Goal: Task Accomplishment & Management: Use online tool/utility

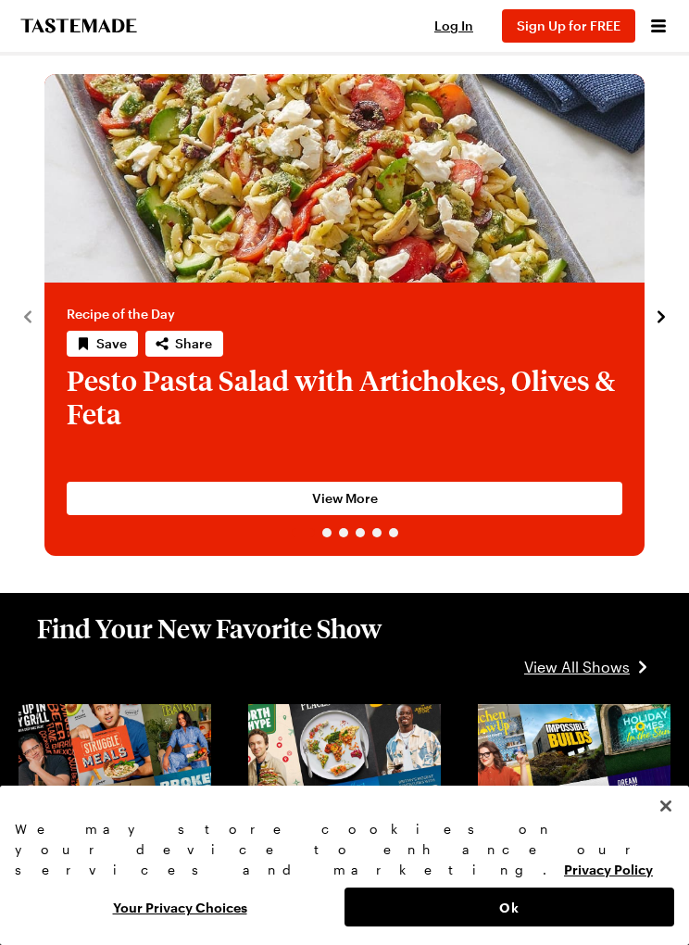
click at [668, 31] on icon "Open menu" at bounding box center [658, 26] width 22 height 22
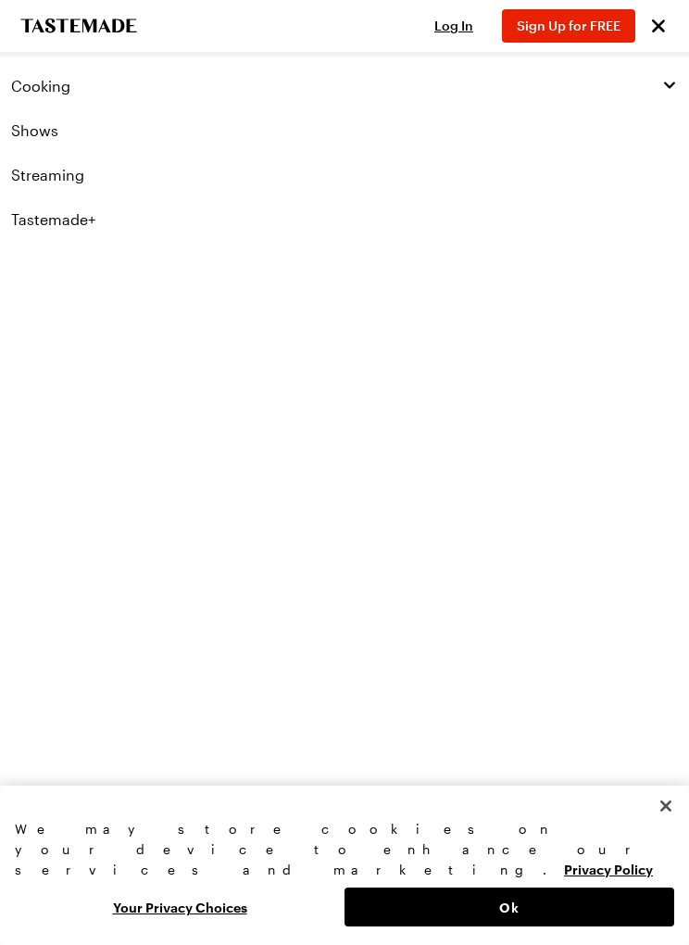
click at [62, 220] on link "Tastemade+" at bounding box center [344, 219] width 689 height 44
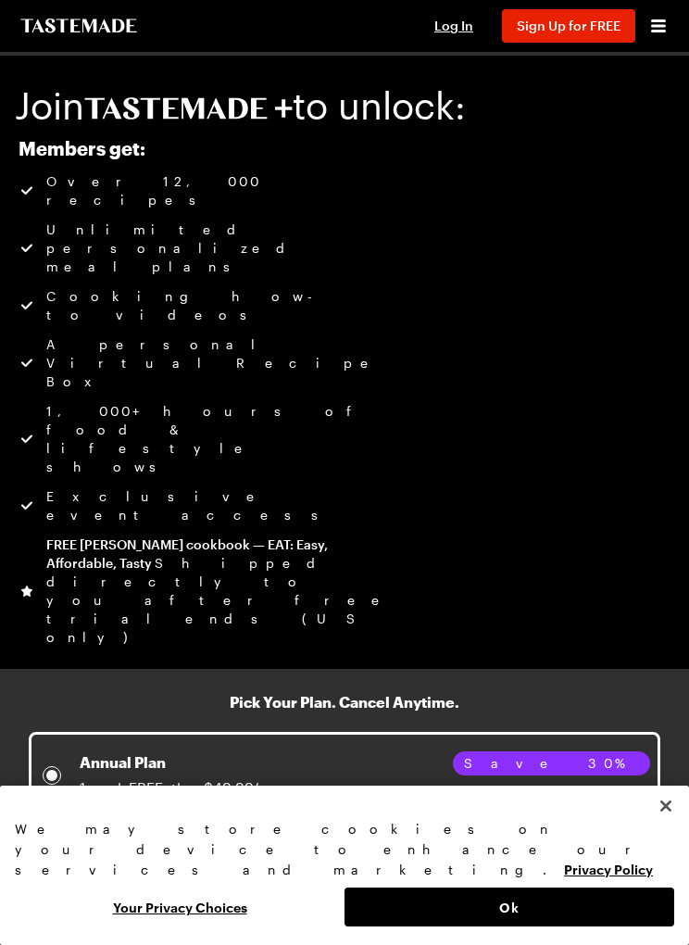
click at [631, 191] on div "Members get: Over 12,000 recipes Unlimited personalized meal plans Cooking how-…" at bounding box center [344, 575] width 689 height 876
click at [666, 23] on icon "Open menu" at bounding box center [658, 26] width 22 height 22
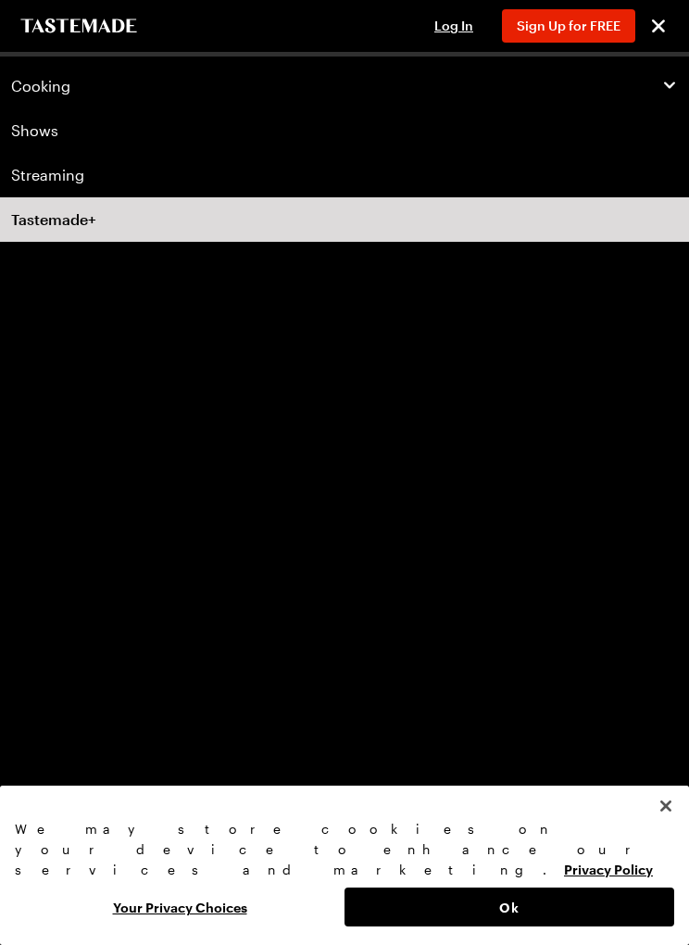
click at [31, 83] on span "Cooking" at bounding box center [40, 86] width 59 height 19
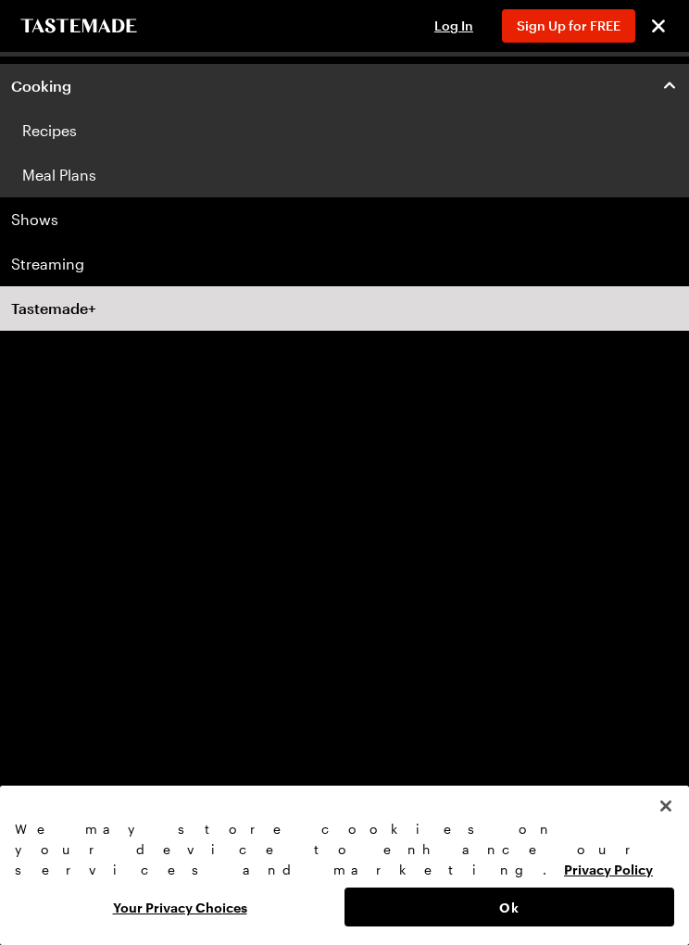
click at [37, 144] on link "Recipes" at bounding box center [344, 130] width 689 height 44
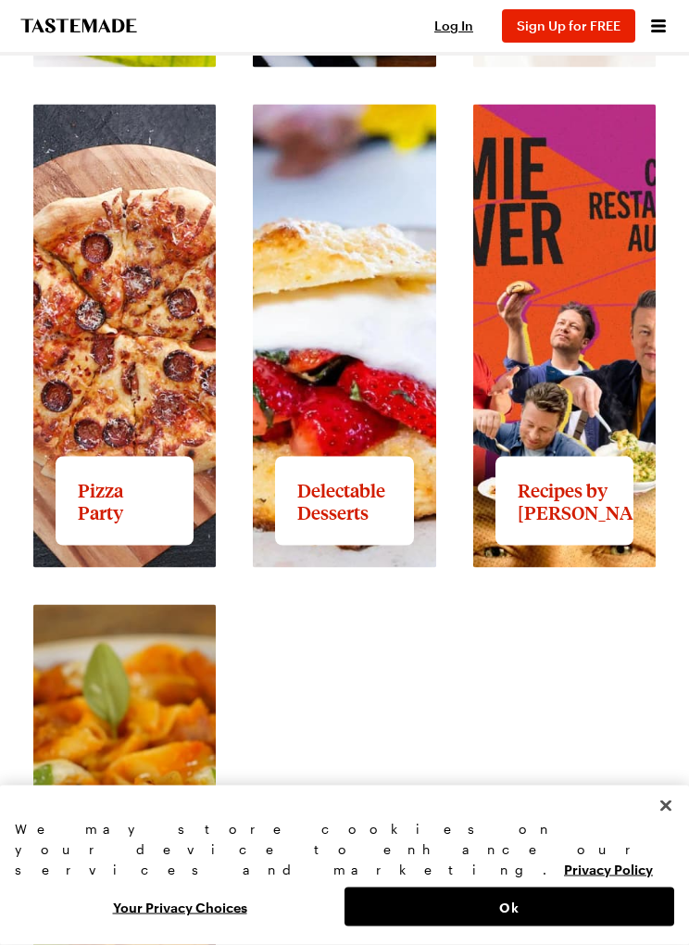
scroll to position [3030, 0]
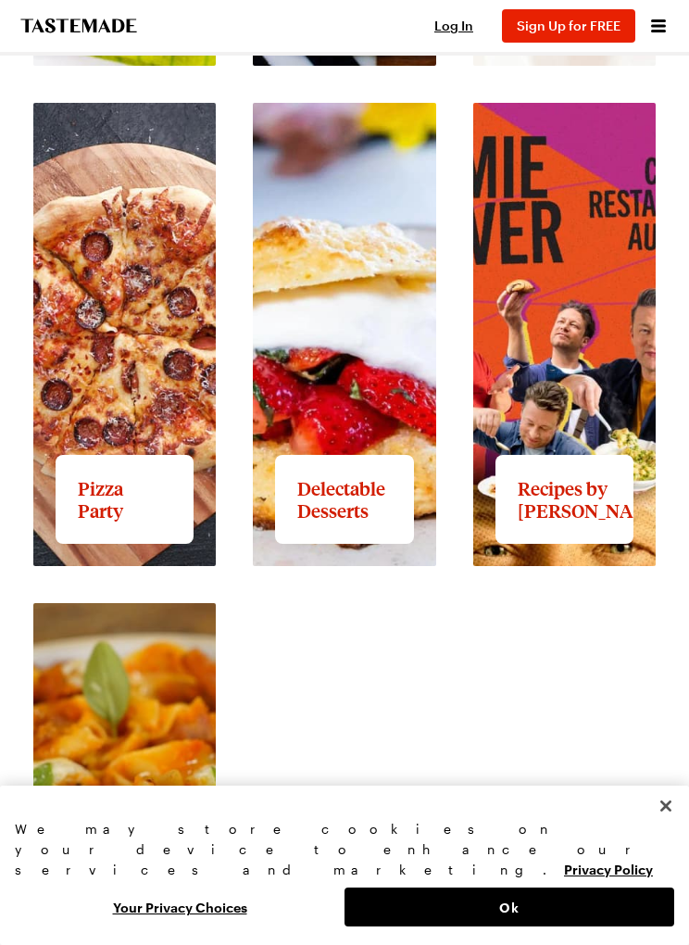
click at [613, 158] on link "View full content for Recipes by [PERSON_NAME]" at bounding box center [544, 136] width 143 height 62
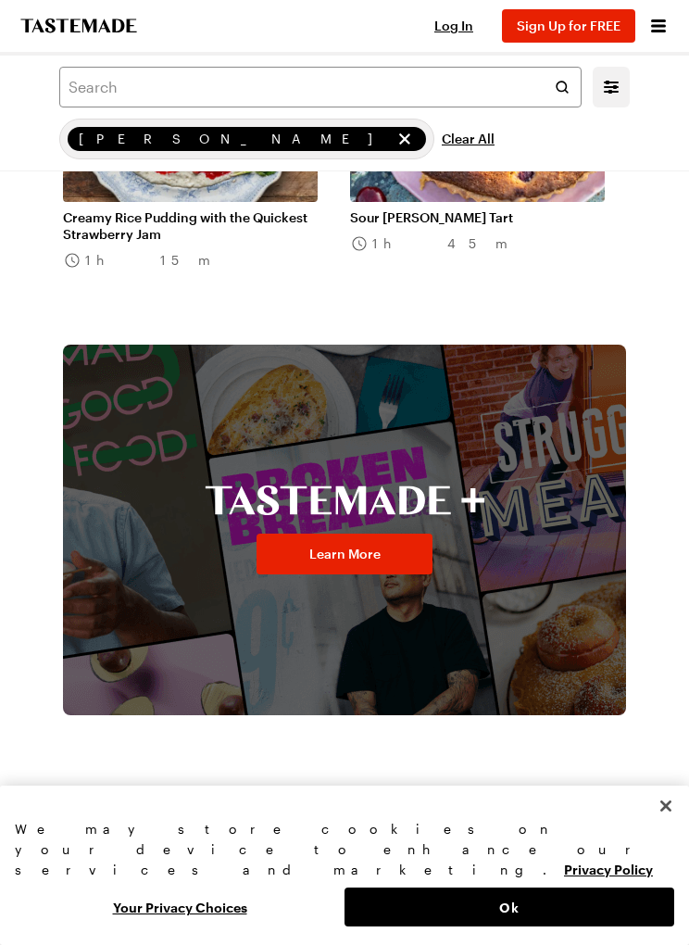
scroll to position [4836, 0]
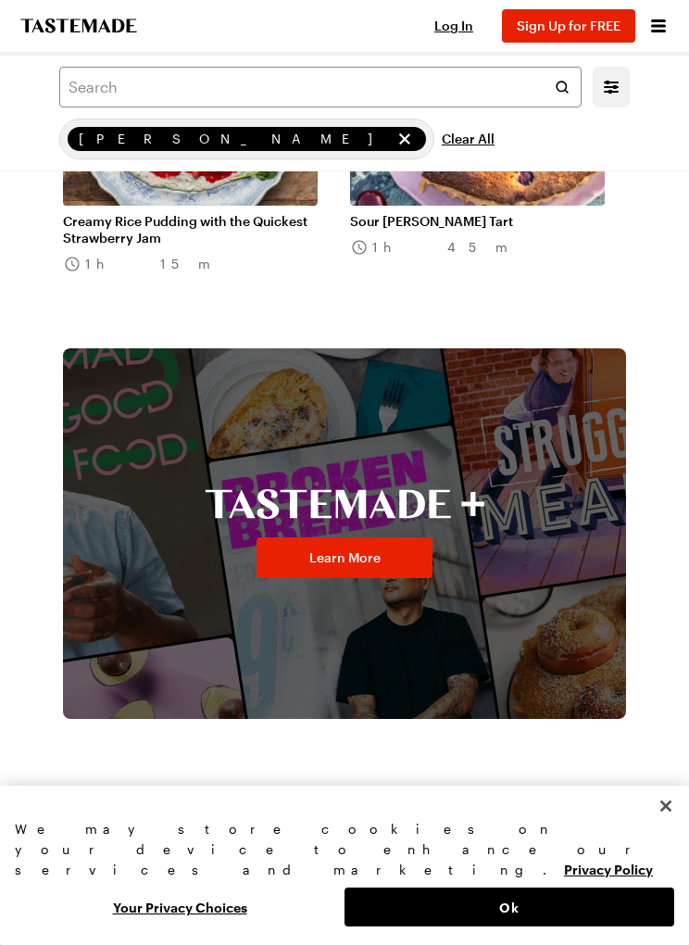
click at [649, 19] on icon "Open menu" at bounding box center [658, 26] width 22 height 22
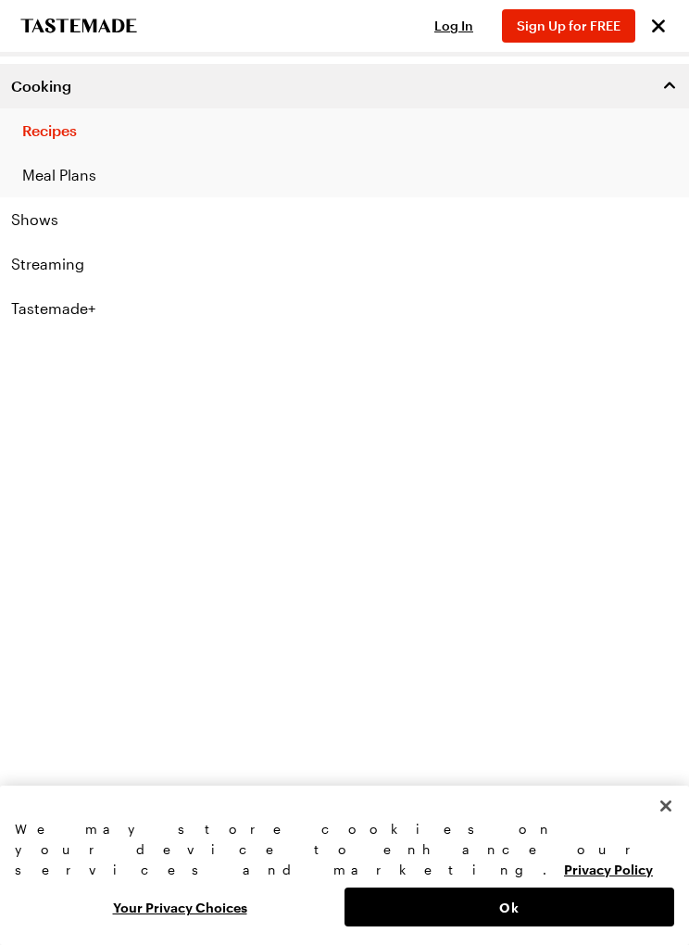
click at [81, 183] on link "Meal Plans" at bounding box center [344, 175] width 689 height 44
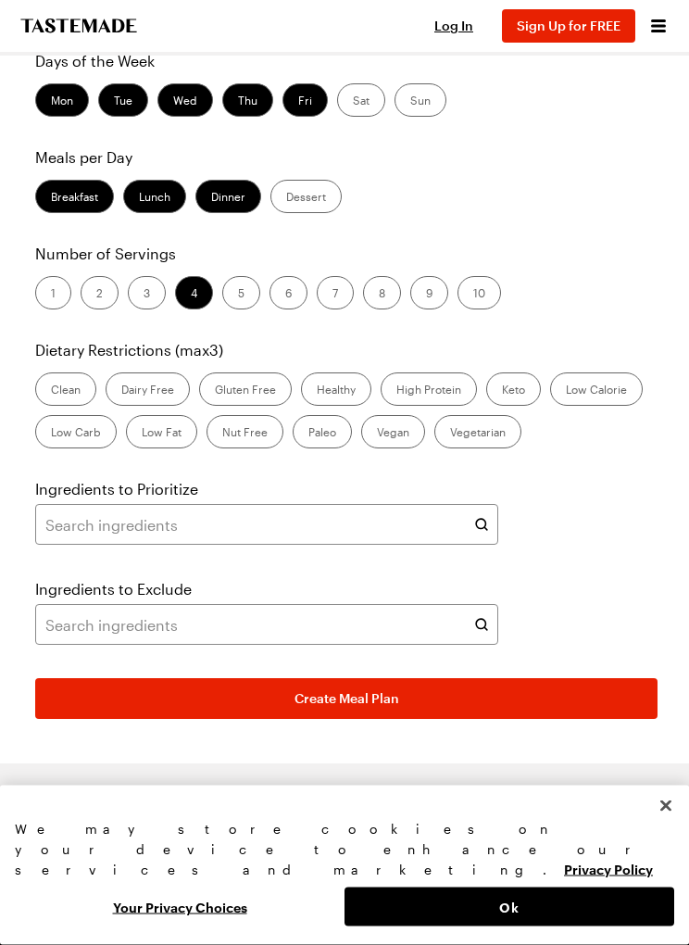
scroll to position [900, 0]
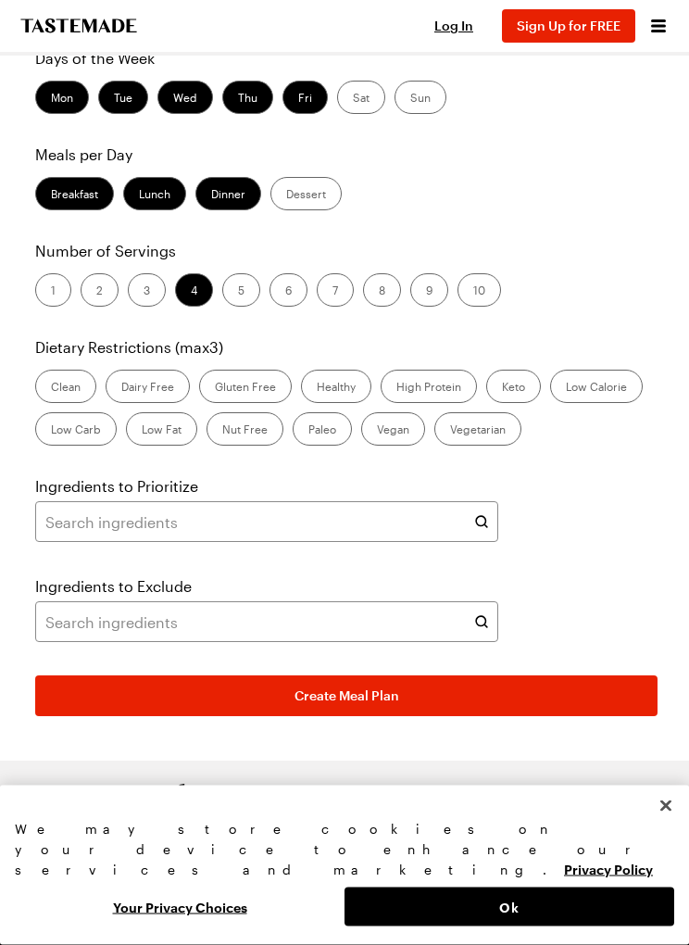
click at [82, 241] on div "Number of Servings 1 2 3 4 5 6 7 8 9 10" at bounding box center [346, 274] width 622 height 67
click at [96, 241] on div "Number of Servings 1 2 3 4 5 6 7 8 9 10" at bounding box center [346, 274] width 622 height 67
click at [94, 274] on label "2" at bounding box center [100, 290] width 38 height 33
click at [96, 293] on input "2" at bounding box center [96, 293] width 0 height 0
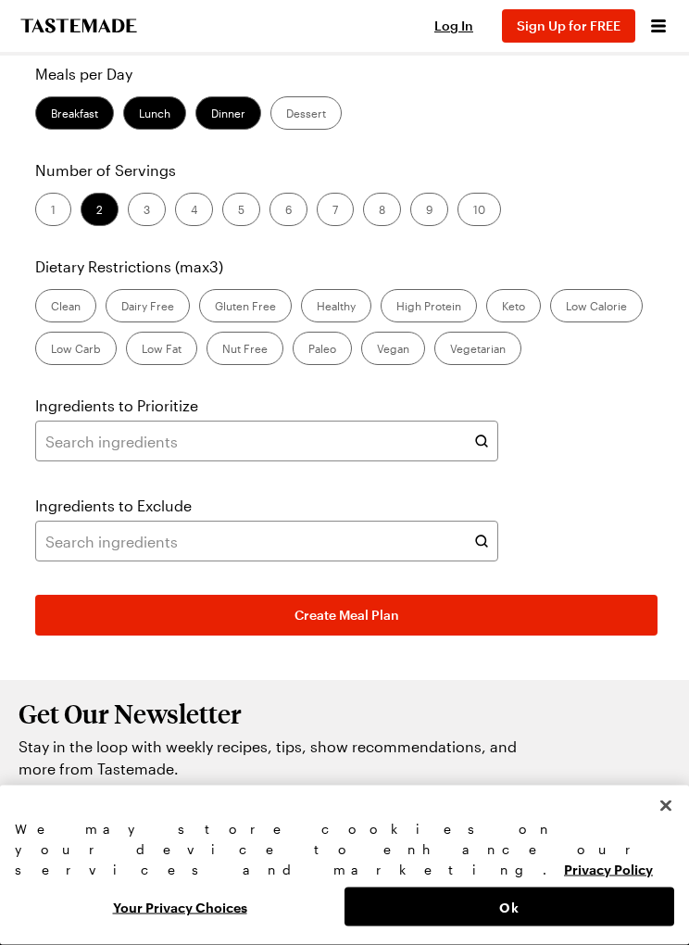
scroll to position [982, 0]
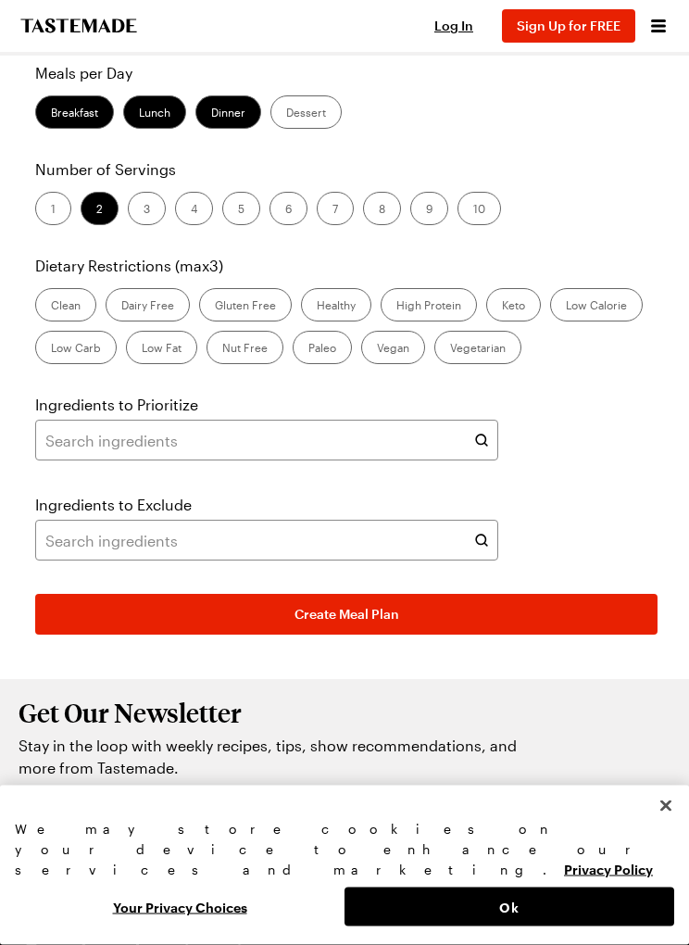
click at [444, 289] on label "High Protein" at bounding box center [429, 305] width 96 height 33
click at [396, 307] on Protein "High Protein" at bounding box center [396, 307] width 0 height 0
click at [355, 595] on button "Create Meal Plan" at bounding box center [346, 615] width 622 height 41
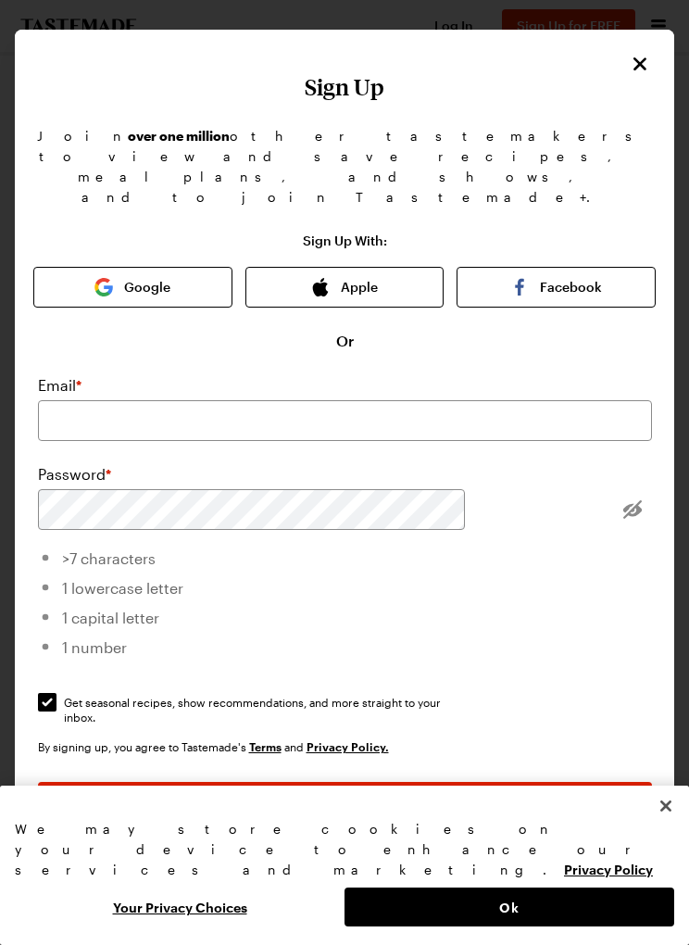
click at [637, 69] on icon "Close" at bounding box center [640, 64] width 22 height 22
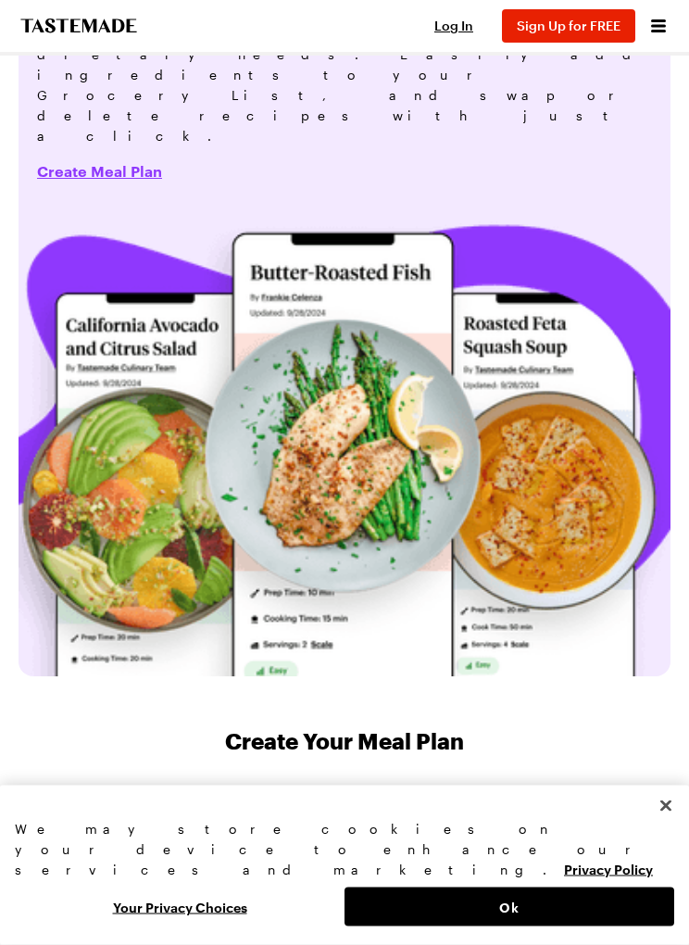
scroll to position [0, 0]
